Goal: Transaction & Acquisition: Purchase product/service

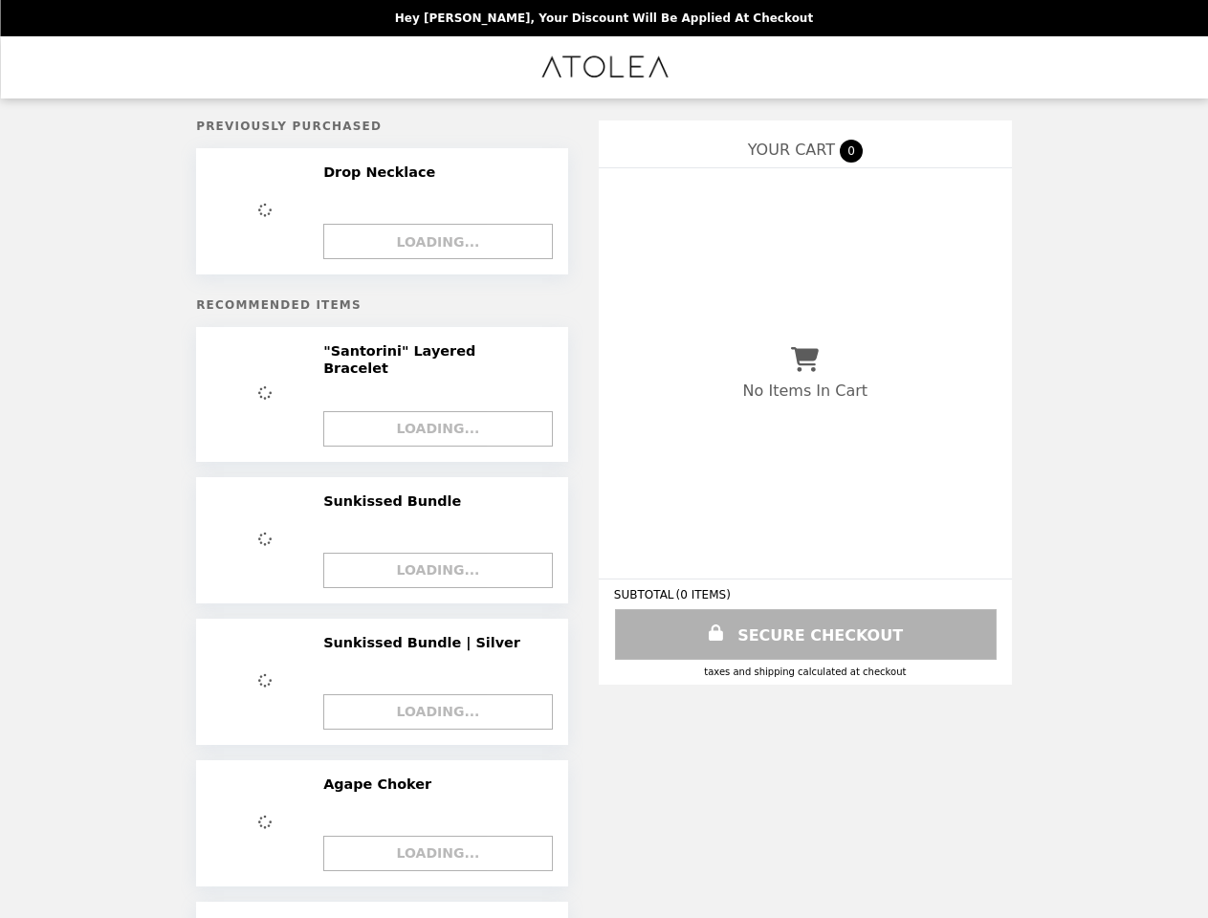
select select "*"
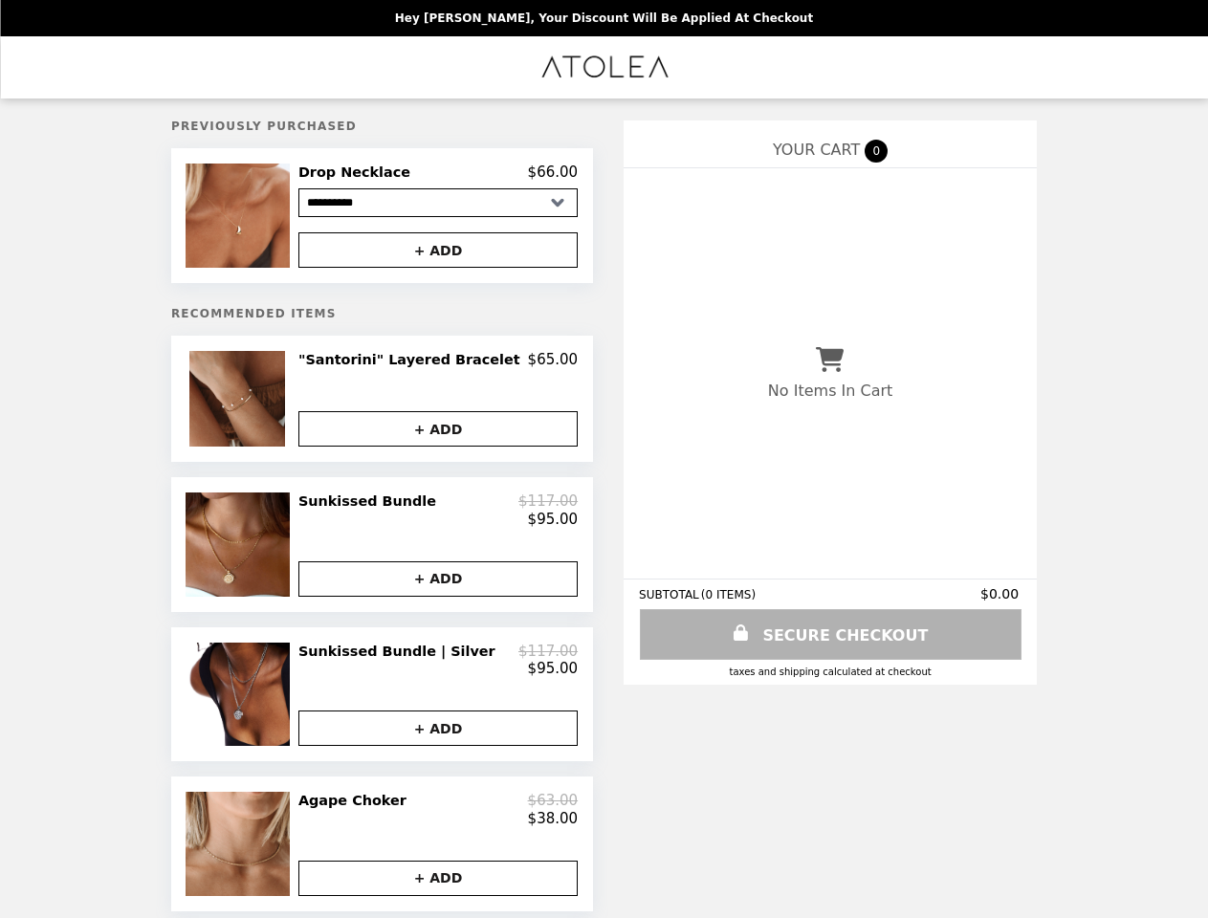
click at [269, 218] on img at bounding box center [239, 215] width 109 height 104
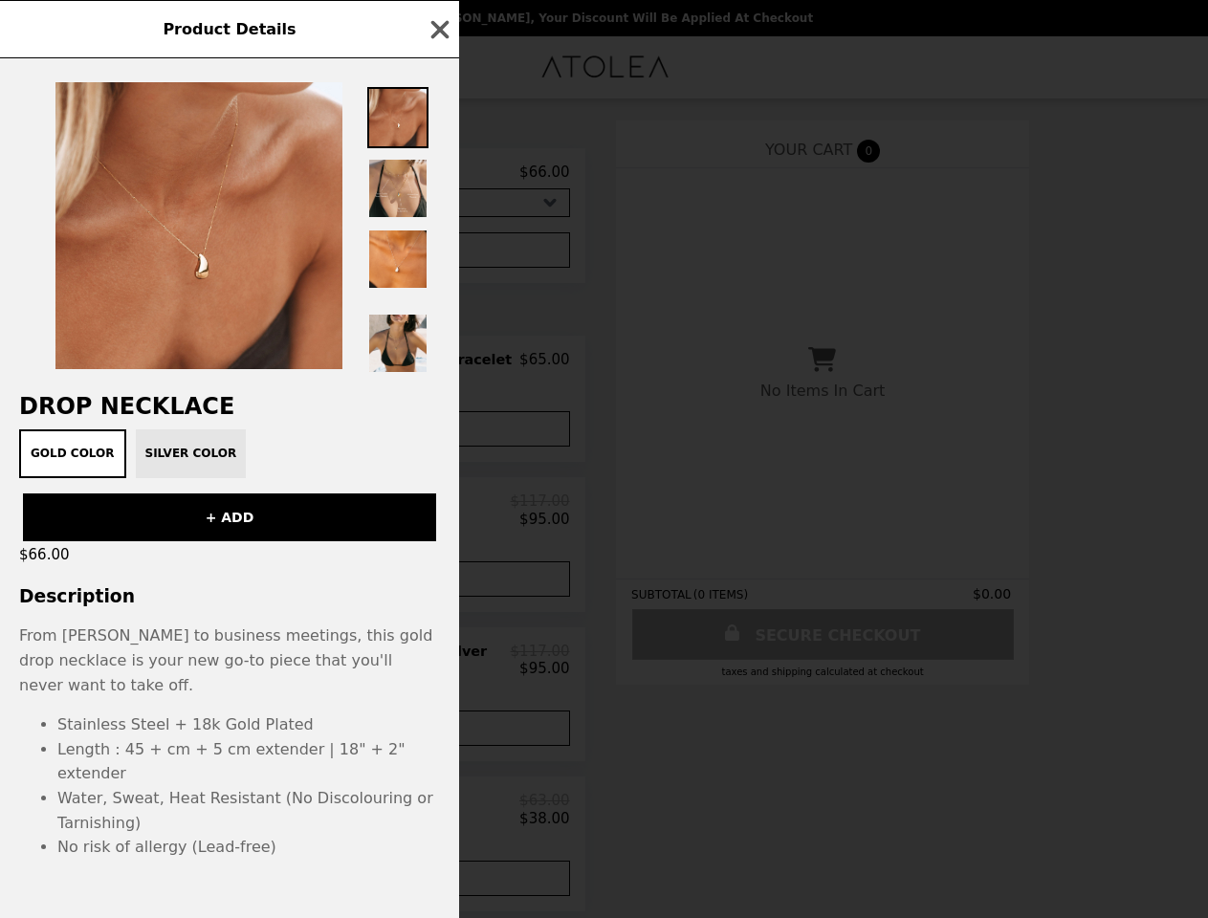
click at [438, 253] on div "Product Details Drop Necklace Gold Color Silver Color + ADD $66.00 Description …" at bounding box center [604, 459] width 1208 height 918
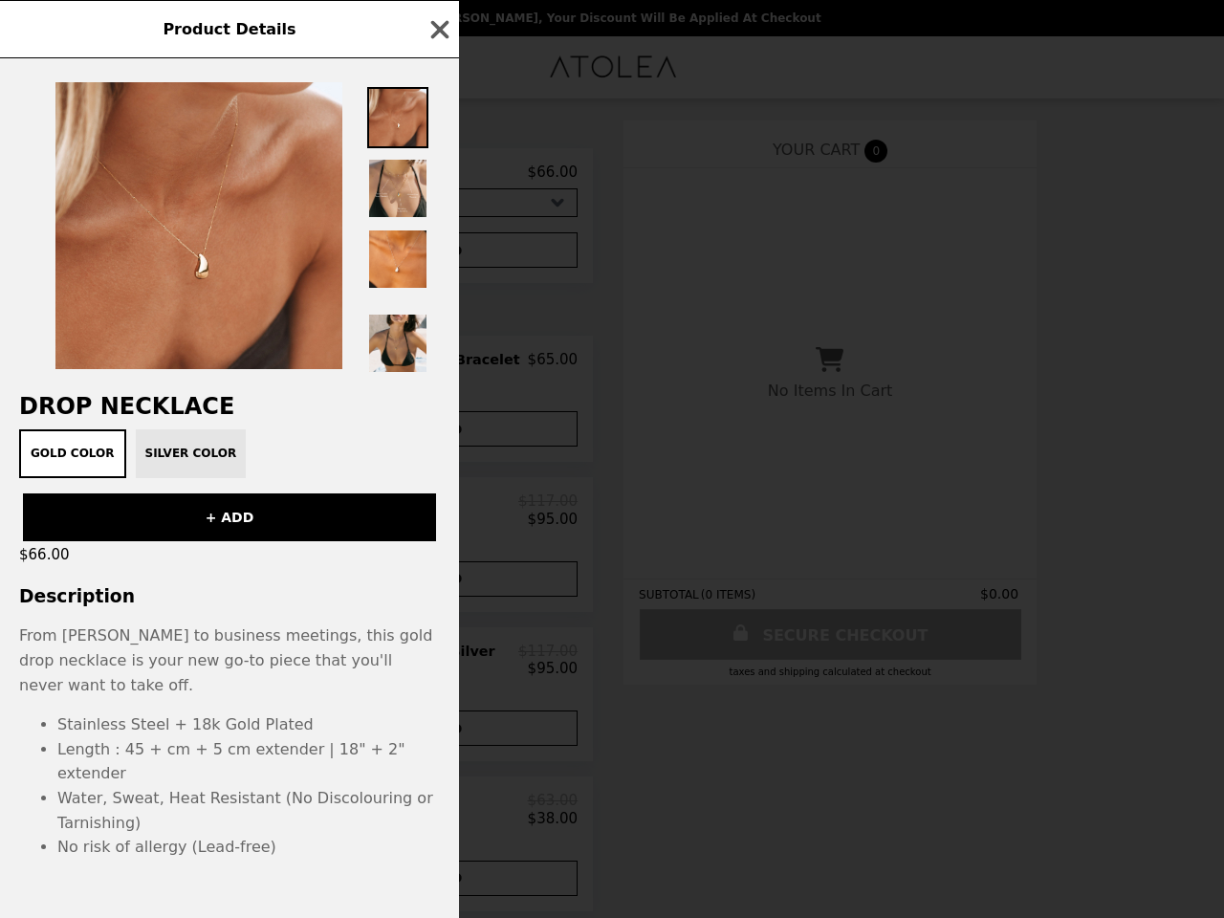
click at [269, 404] on h2 "Drop Necklace" at bounding box center [229, 406] width 459 height 27
click at [438, 366] on div at bounding box center [229, 216] width 459 height 316
click at [438, 434] on div "Product Details Drop Necklace Gold Color Silver Color + ADD $66.00 Description …" at bounding box center [612, 459] width 1224 height 918
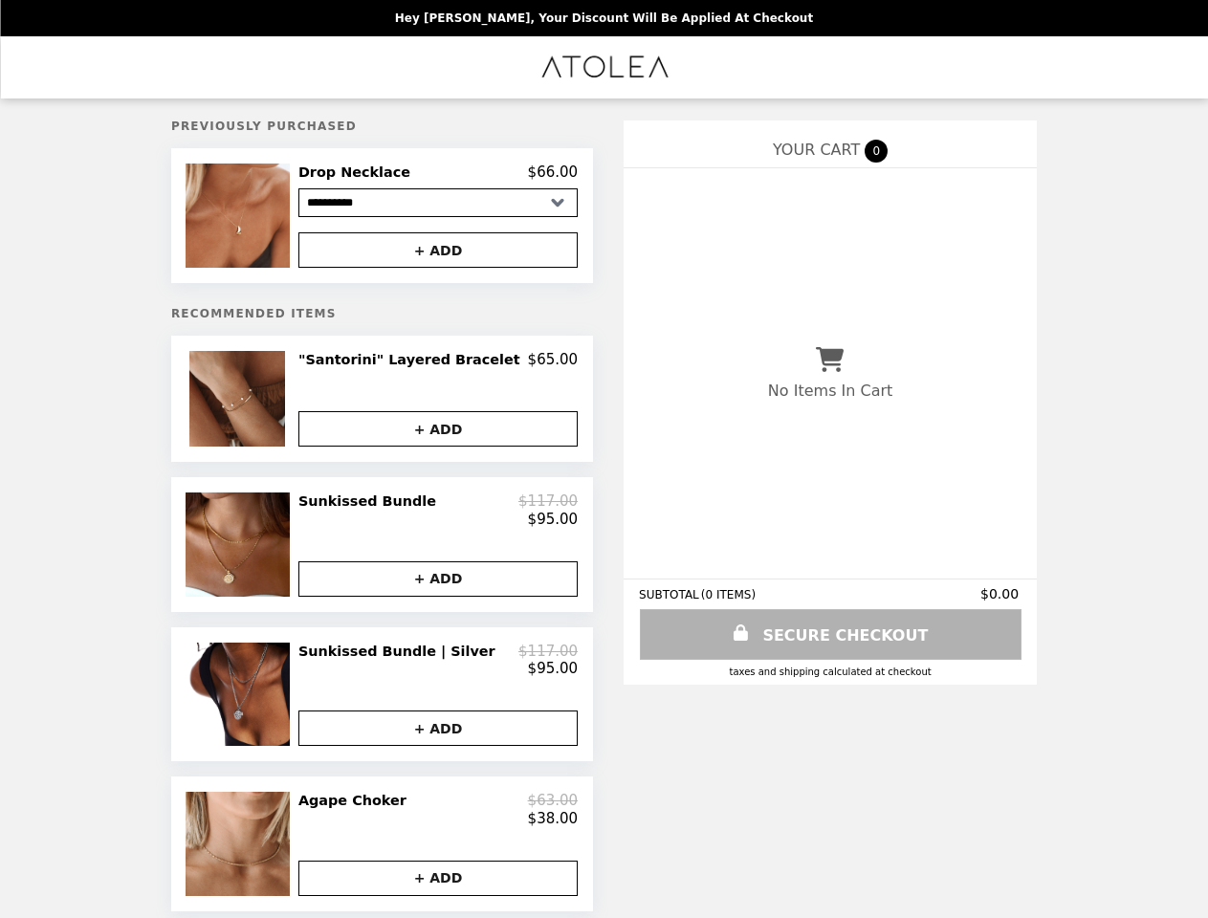
click at [269, 553] on img at bounding box center [239, 543] width 108 height 103
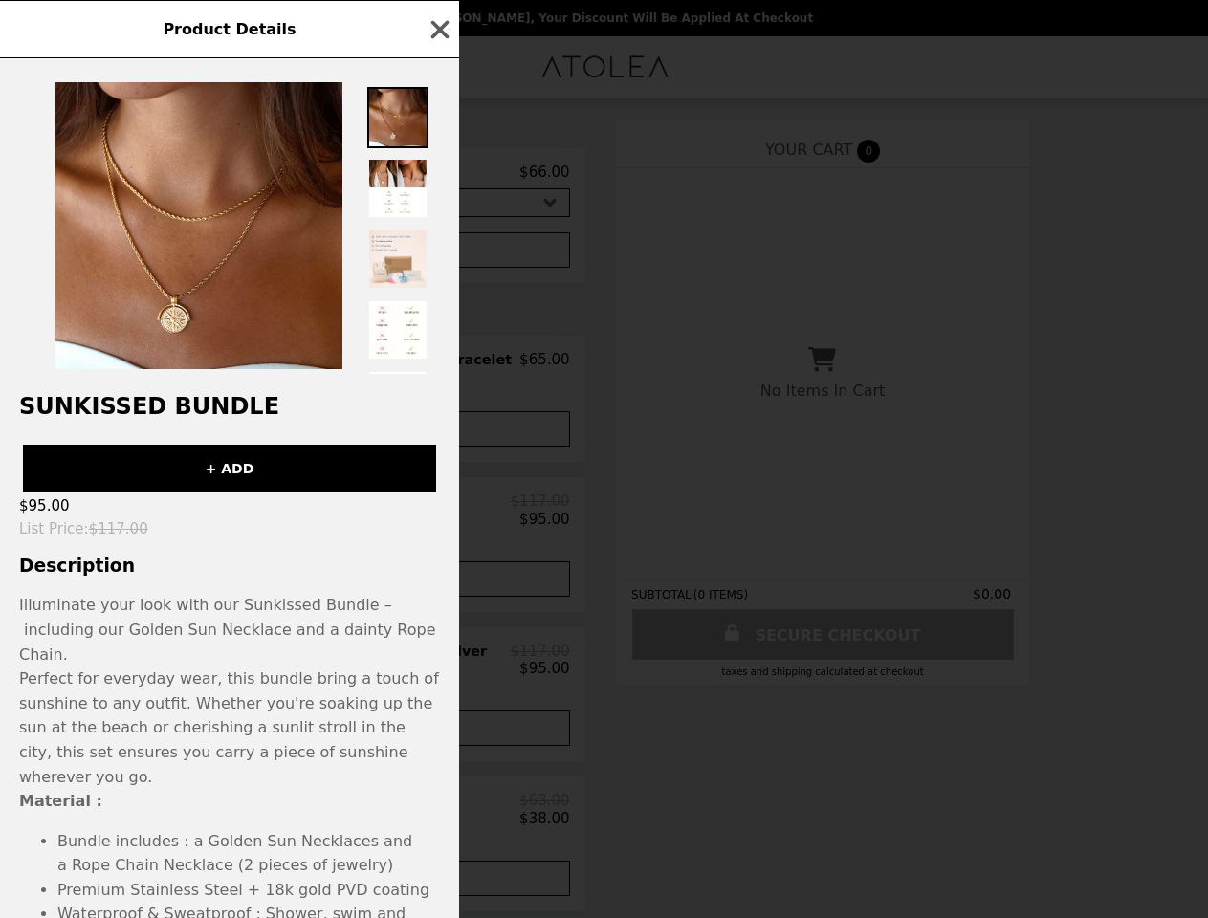
click at [438, 517] on div "Product Details Sunkissed Bundle + ADD $95.00 List Price : $117.00 Description …" at bounding box center [604, 459] width 1208 height 918
click at [438, 589] on div "Sunkissed Bundle + ADD $95.00 List Price : $117.00 Description Illuminate your …" at bounding box center [229, 488] width 459 height 860
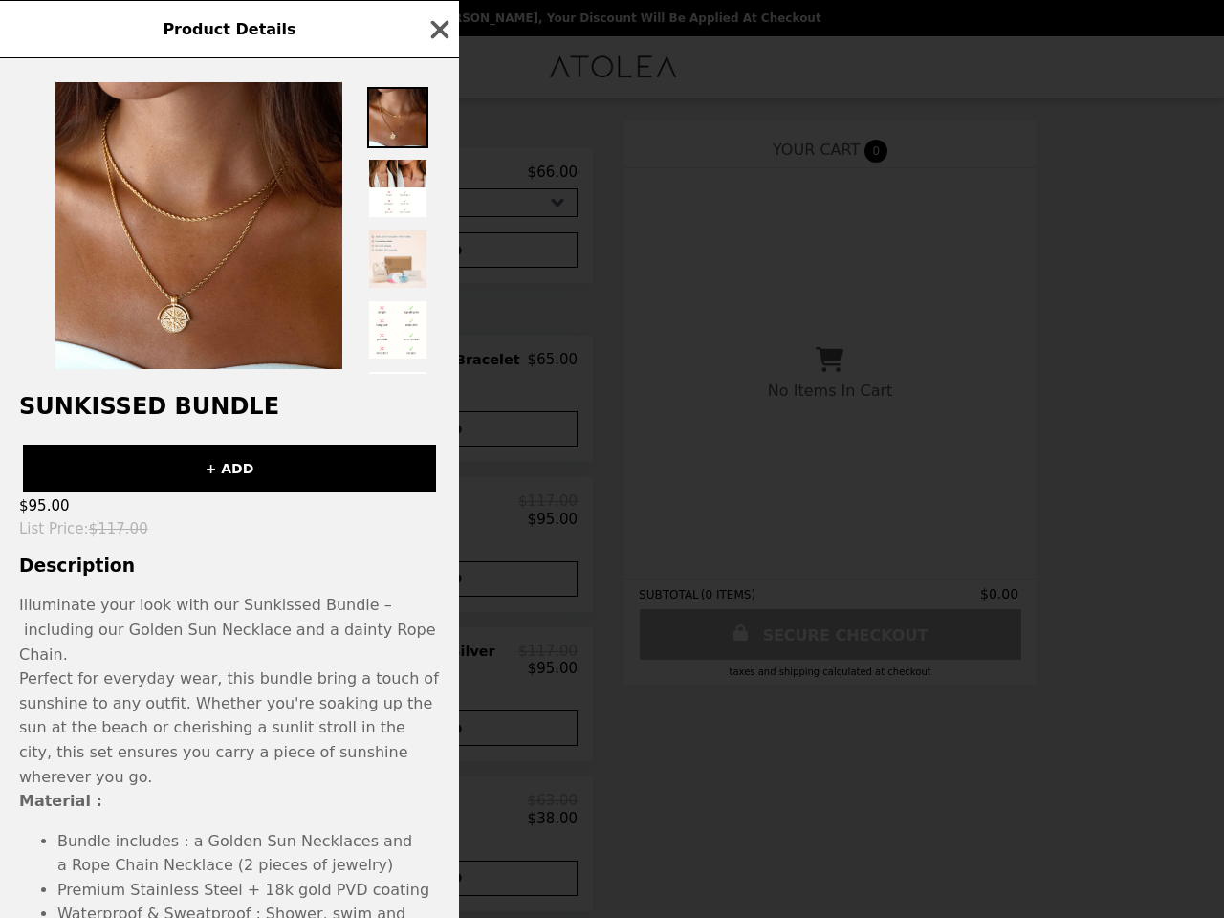
click at [269, 708] on p "Perfect for everyday wear, this bundle bring a touch of sunshine to any outfit.…" at bounding box center [229, 727] width 421 height 122
